Goal: Task Accomplishment & Management: Use online tool/utility

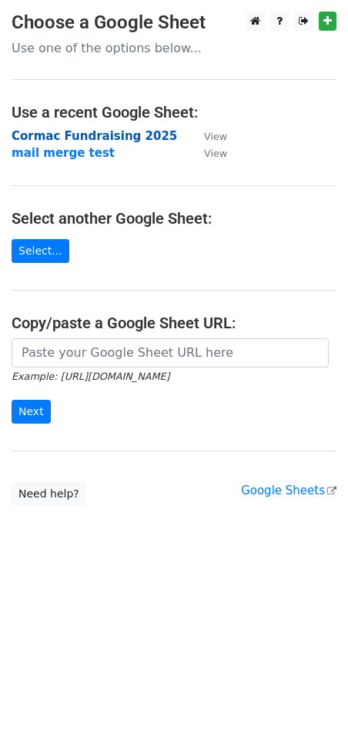
click at [75, 133] on strong "Cormac Fundraising 2025" at bounding box center [94, 136] width 165 height 14
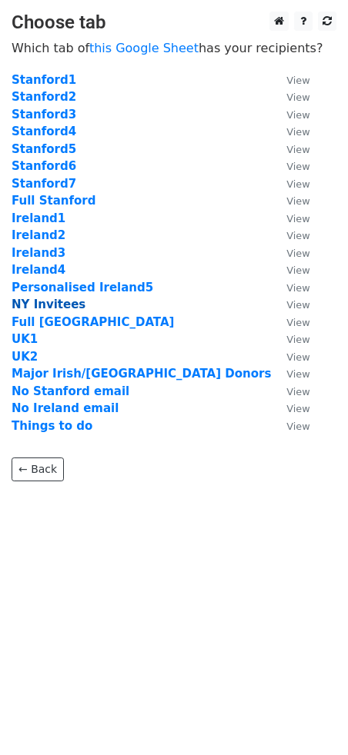
click at [58, 307] on strong "NY Invitees" at bounding box center [49, 305] width 74 height 14
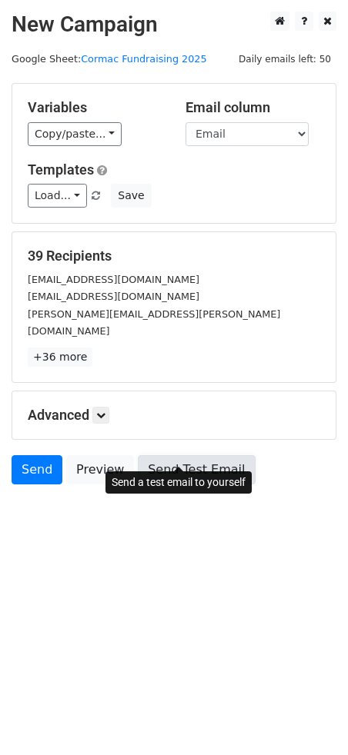
click at [198, 456] on link "Send Test Email" at bounding box center [196, 469] width 117 height 29
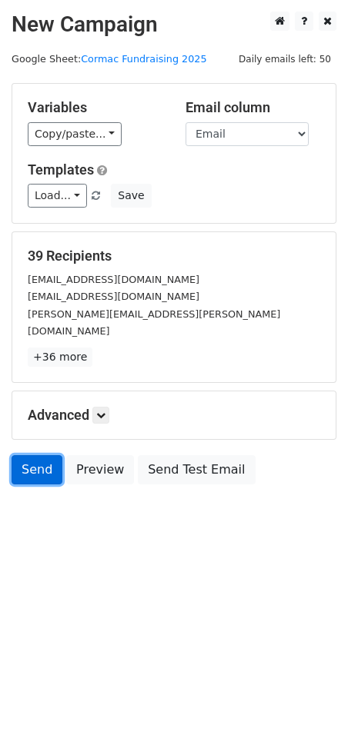
click at [38, 455] on link "Send" at bounding box center [37, 469] width 51 height 29
